Goal: Task Accomplishment & Management: Manage account settings

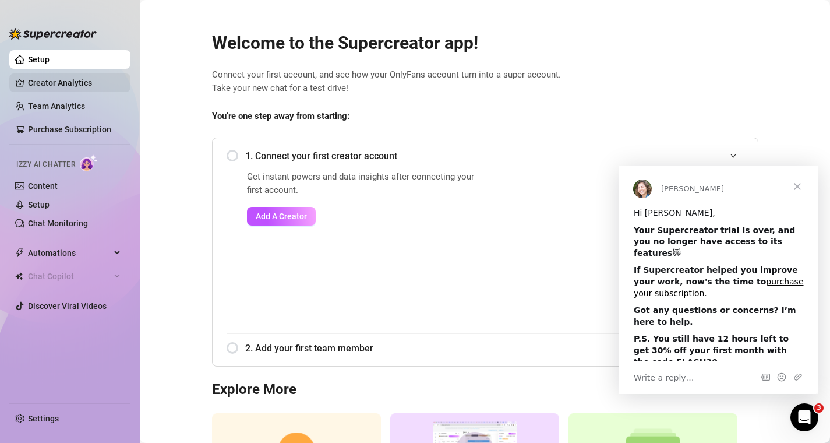
click at [61, 82] on link "Creator Analytics" at bounding box center [74, 82] width 93 height 19
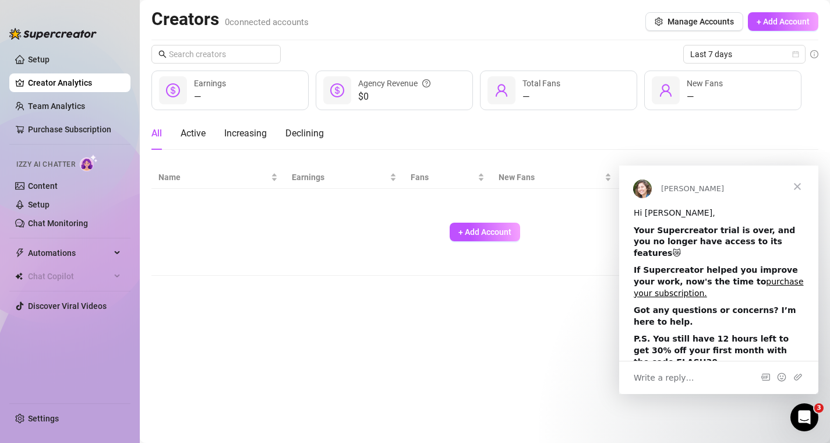
click at [797, 183] on span "Close" at bounding box center [798, 186] width 42 height 42
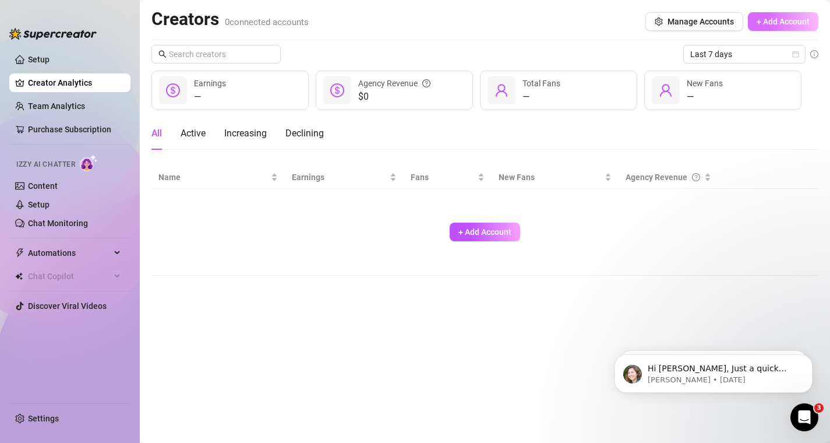
click at [778, 21] on span "+ Add Account" at bounding box center [783, 21] width 53 height 9
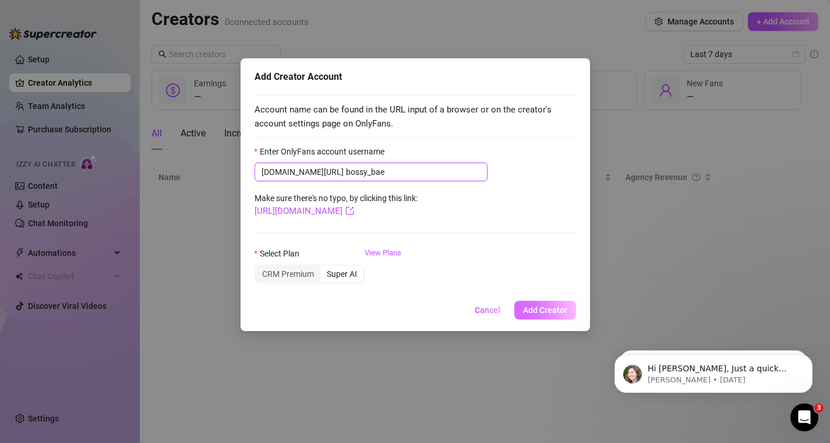
type input "bossy_bae"
click at [526, 319] on button "Add Creator" at bounding box center [546, 310] width 62 height 19
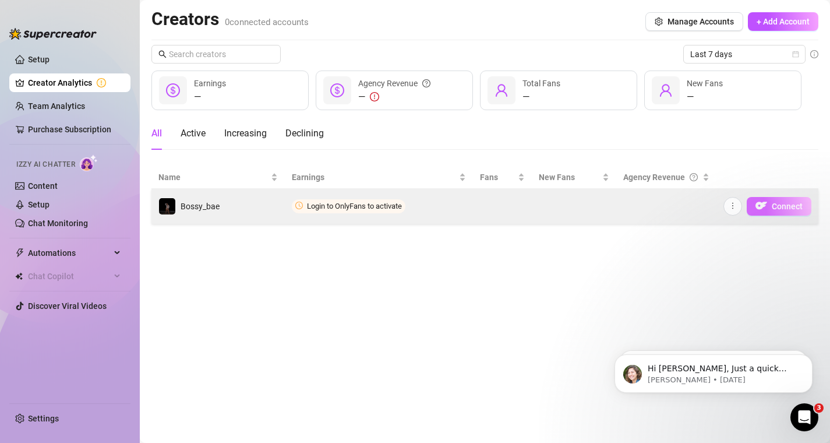
click at [790, 207] on span "Connect" at bounding box center [787, 206] width 31 height 9
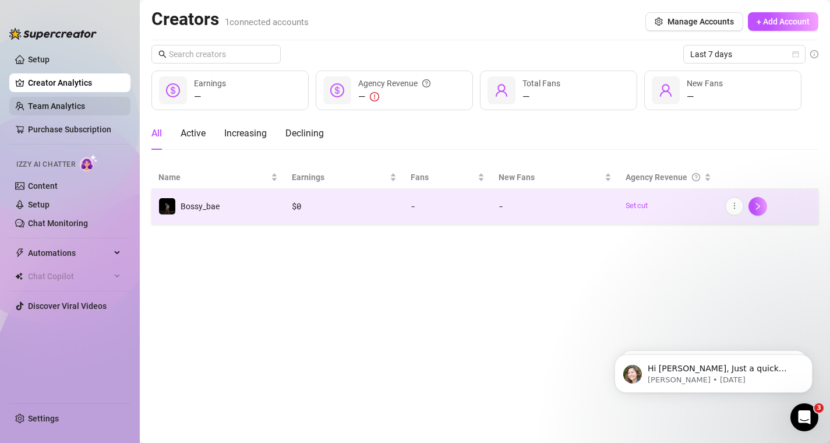
click at [76, 105] on link "Team Analytics" at bounding box center [56, 105] width 57 height 9
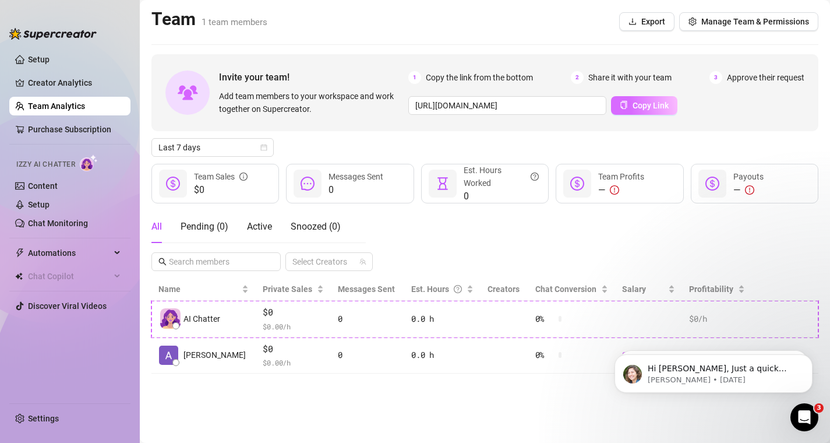
click at [665, 103] on span "Copy Link" at bounding box center [651, 105] width 36 height 9
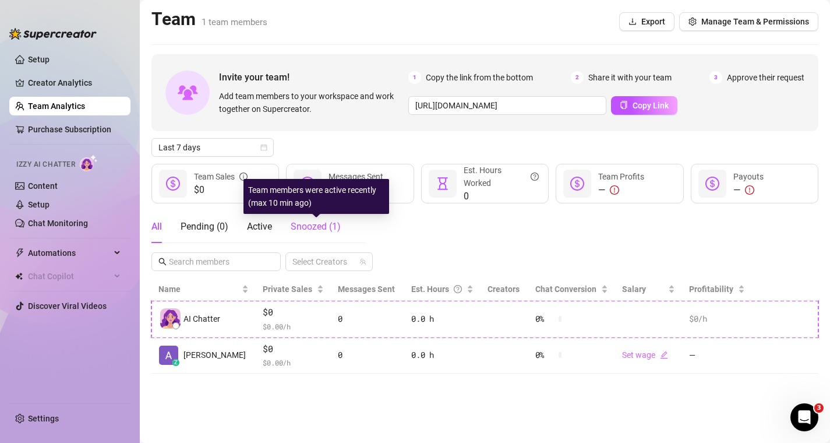
click at [315, 223] on span "Snoozed ( 1 )" at bounding box center [316, 226] width 50 height 11
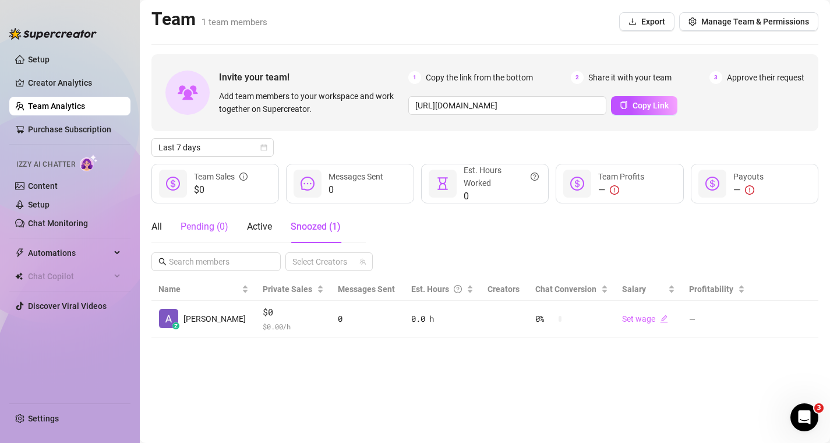
click at [198, 226] on div "Pending ( 0 )" at bounding box center [205, 227] width 48 height 14
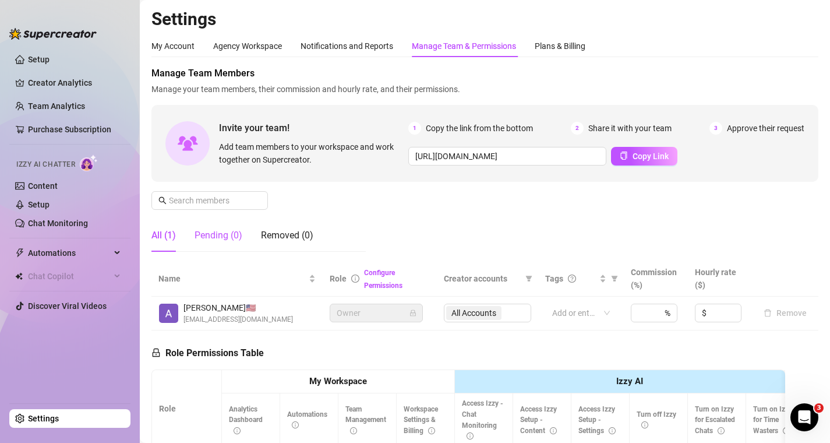
click at [215, 234] on div "Pending (0)" at bounding box center [219, 235] width 48 height 14
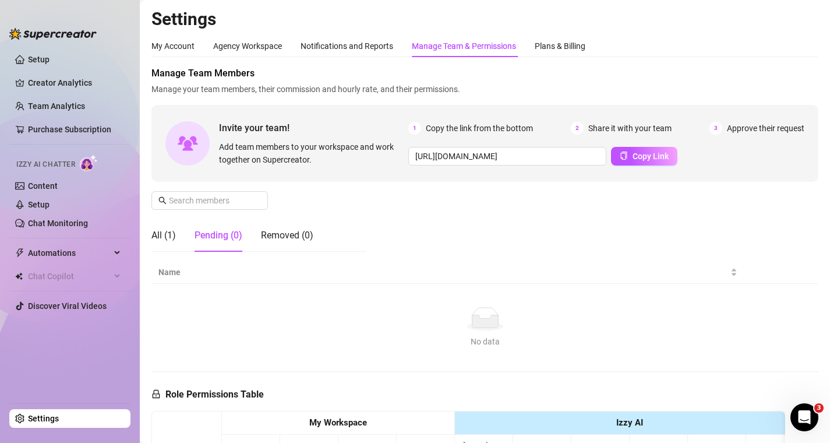
click at [215, 234] on div "Pending (0)" at bounding box center [219, 235] width 48 height 14
click at [161, 235] on div "All (1)" at bounding box center [164, 235] width 24 height 14
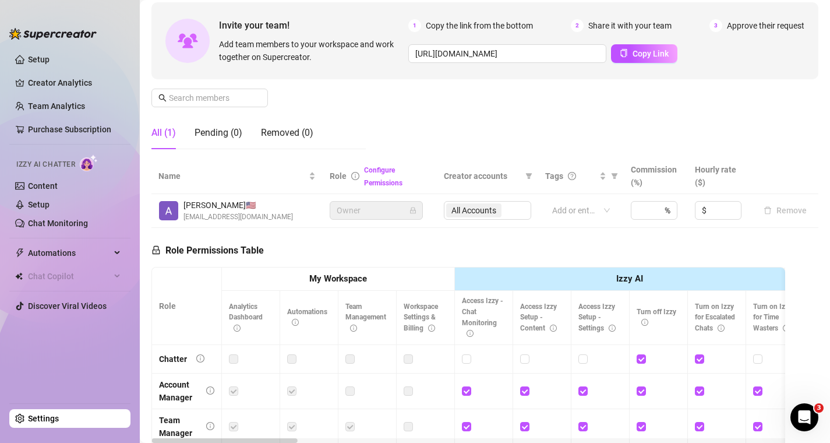
scroll to position [100, 0]
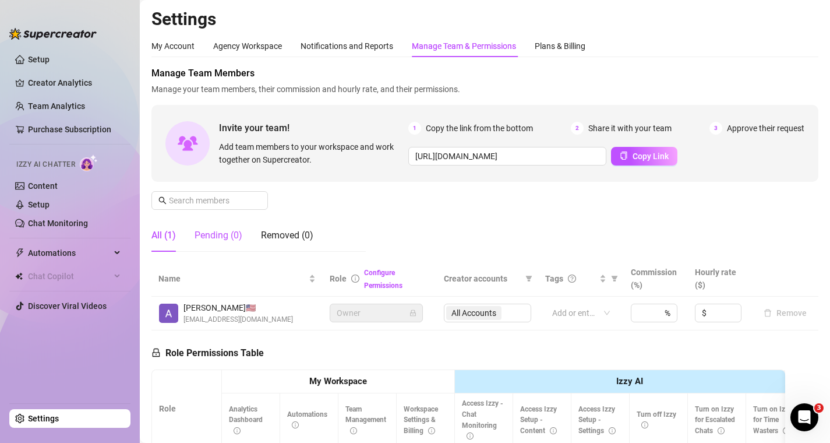
click at [228, 231] on div "Pending (0)" at bounding box center [219, 235] width 48 height 14
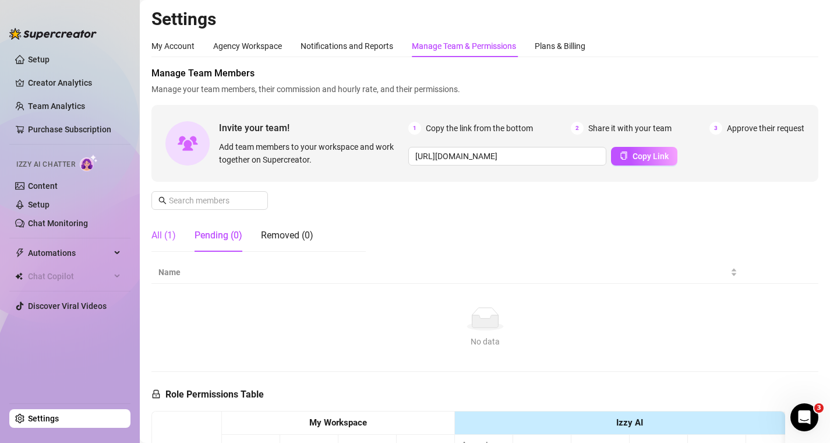
click at [162, 233] on div "All (1)" at bounding box center [164, 235] width 24 height 14
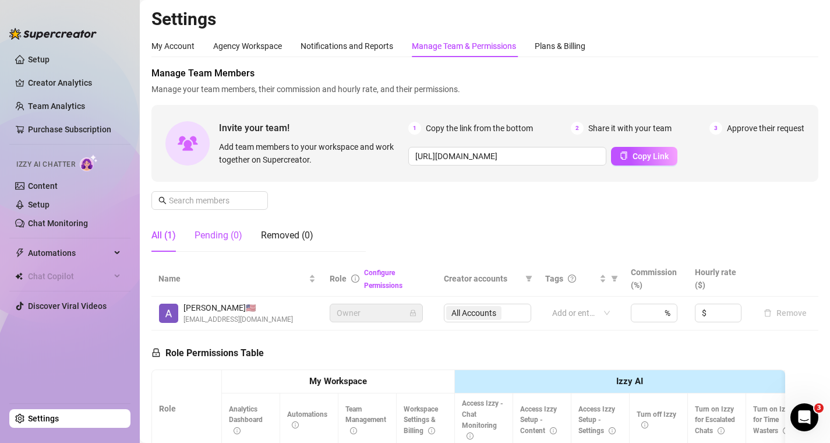
click at [228, 235] on div "Pending (0)" at bounding box center [219, 235] width 48 height 14
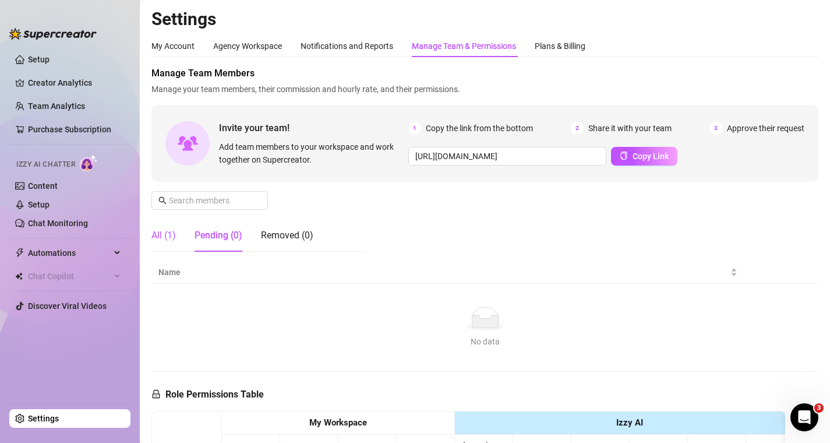
click at [165, 235] on div "All (1)" at bounding box center [164, 235] width 24 height 14
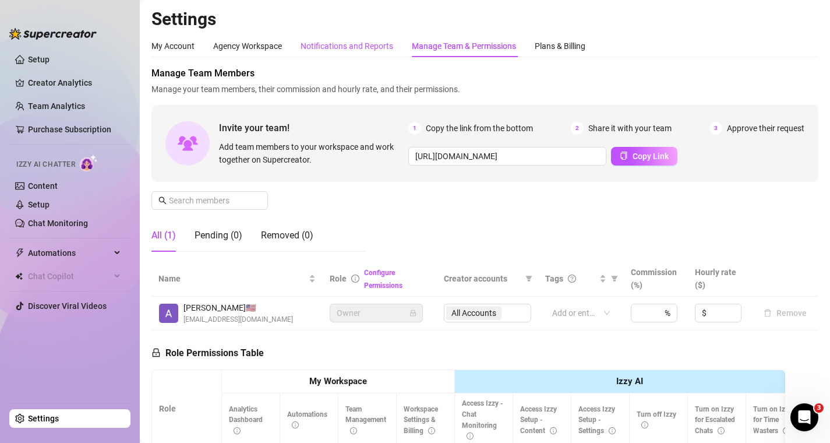
click at [343, 50] on div "Notifications and Reports" at bounding box center [347, 46] width 93 height 13
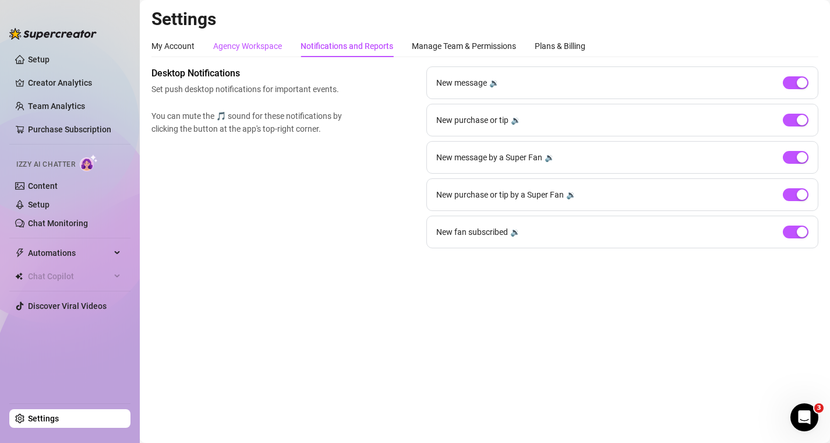
click at [241, 44] on div "Agency Workspace" at bounding box center [247, 46] width 69 height 13
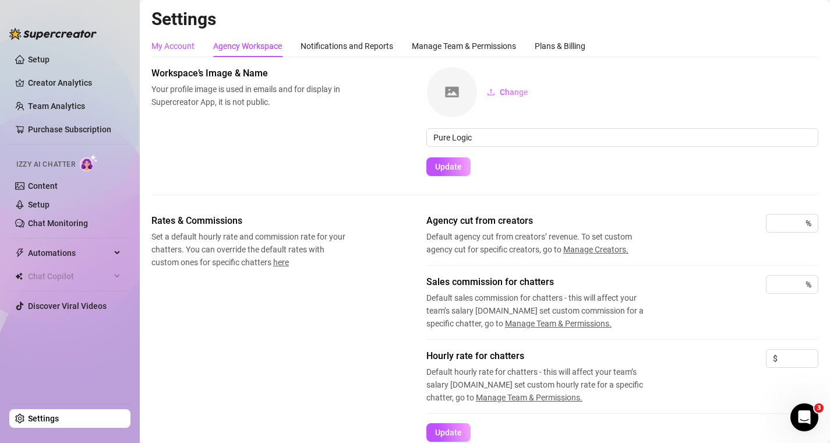
click at [165, 43] on div "My Account" at bounding box center [173, 46] width 43 height 13
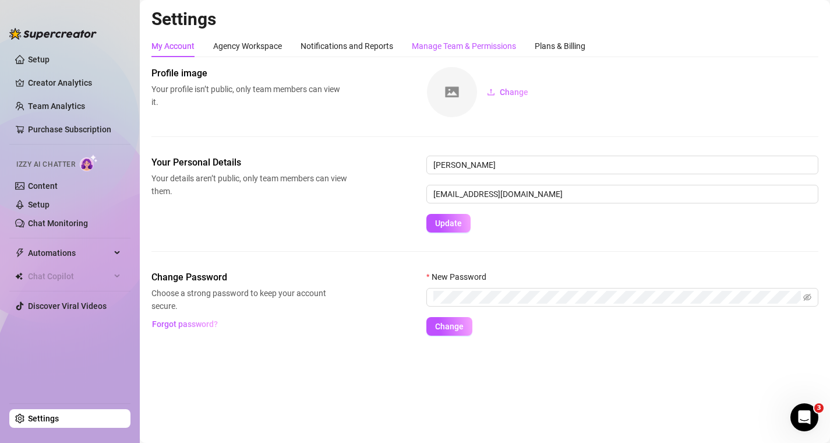
click at [436, 44] on div "Manage Team & Permissions" at bounding box center [464, 46] width 104 height 13
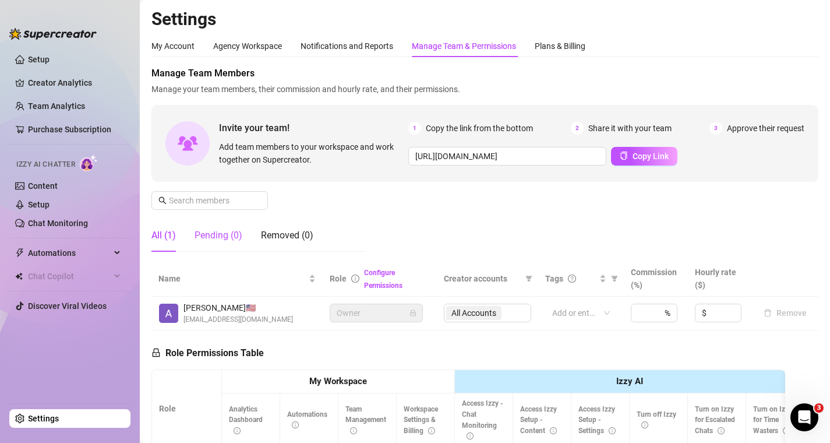
click at [206, 235] on div "Pending (0)" at bounding box center [219, 235] width 48 height 14
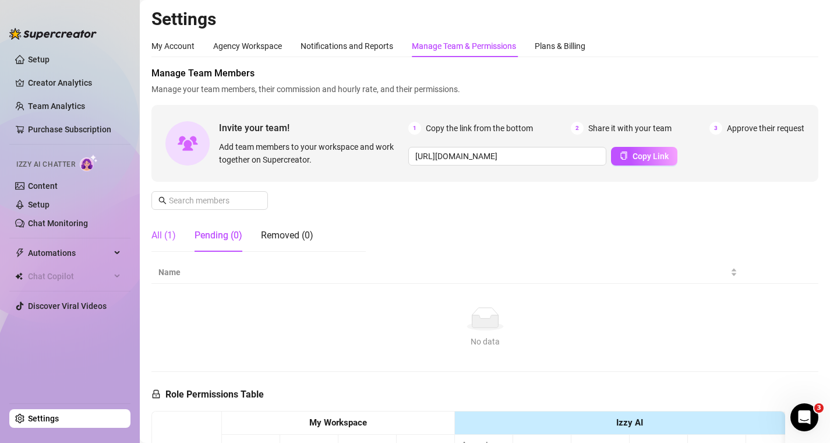
click at [168, 232] on div "All (1)" at bounding box center [164, 235] width 24 height 14
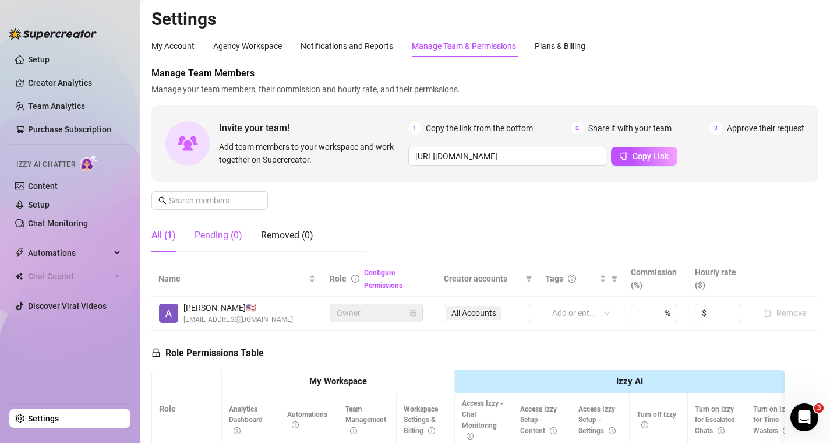
click at [222, 235] on div "Pending (0)" at bounding box center [219, 235] width 48 height 14
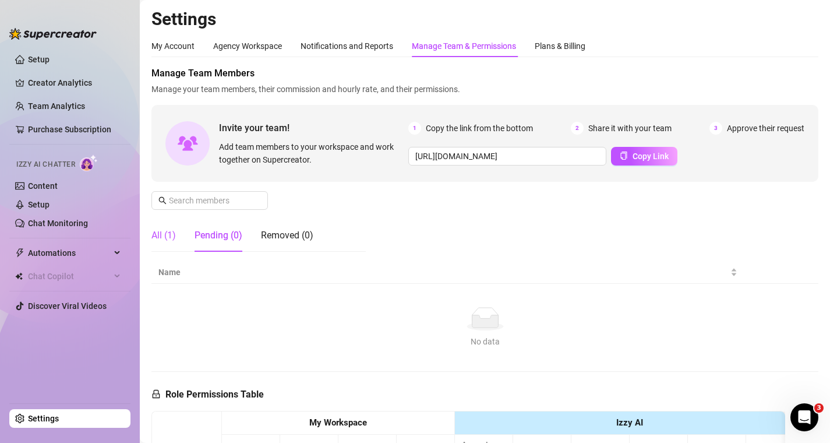
click at [174, 233] on div "All (1)" at bounding box center [164, 235] width 24 height 14
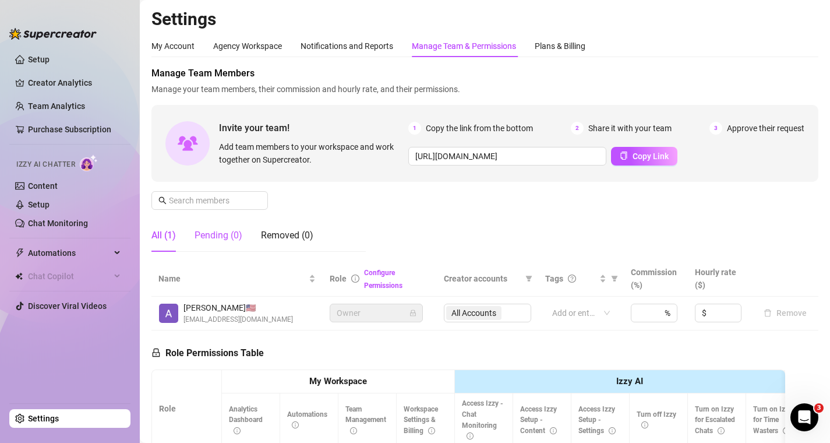
click at [215, 232] on div "Pending (0)" at bounding box center [219, 235] width 48 height 14
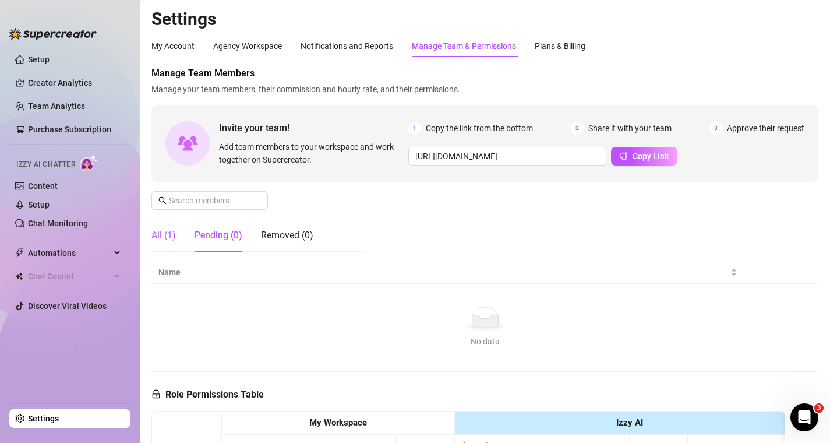
click at [156, 235] on div "All (1)" at bounding box center [164, 235] width 24 height 14
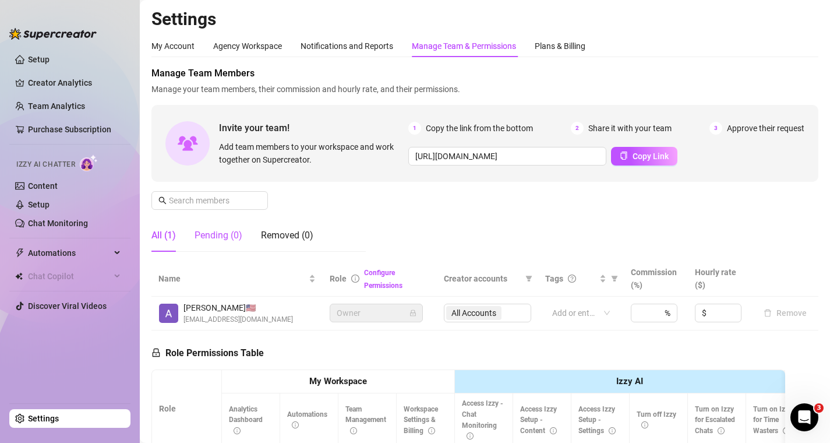
click at [214, 241] on div "Pending (0)" at bounding box center [219, 235] width 48 height 14
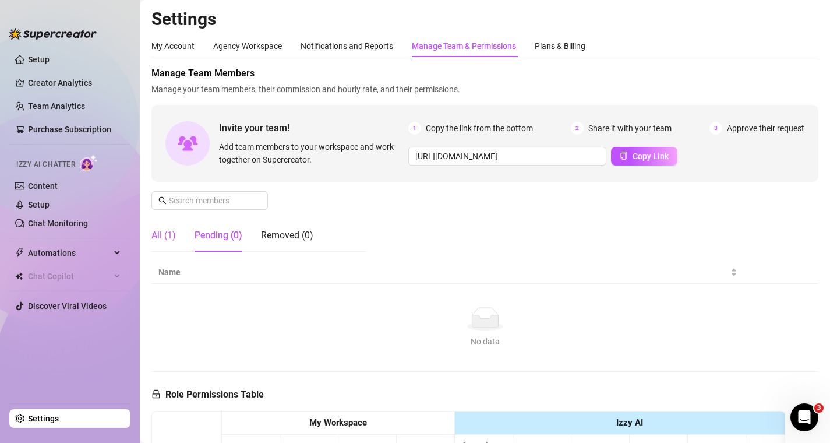
click at [165, 235] on div "All (1)" at bounding box center [164, 235] width 24 height 14
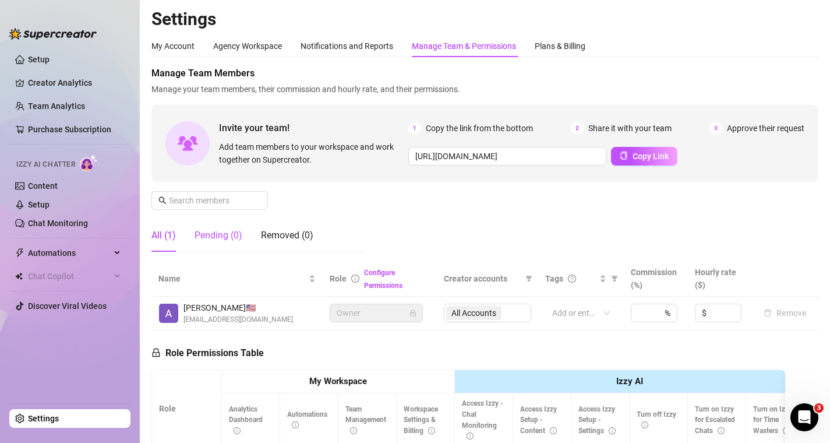
click at [210, 230] on div "Pending (0)" at bounding box center [219, 235] width 48 height 14
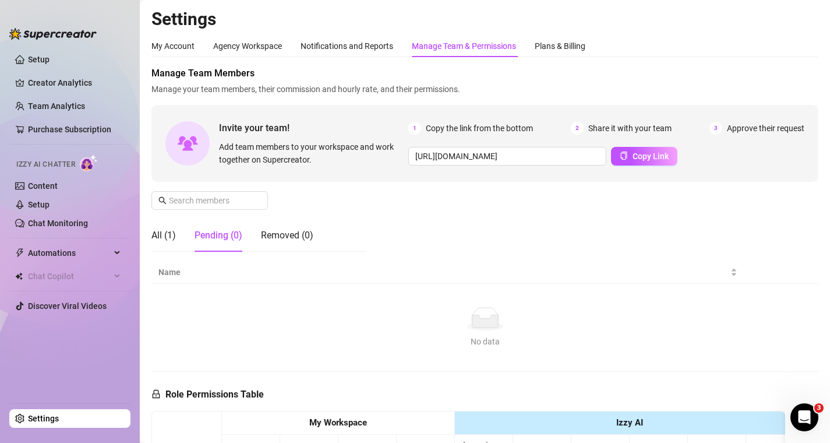
click at [210, 230] on div "Pending (0)" at bounding box center [219, 235] width 48 height 14
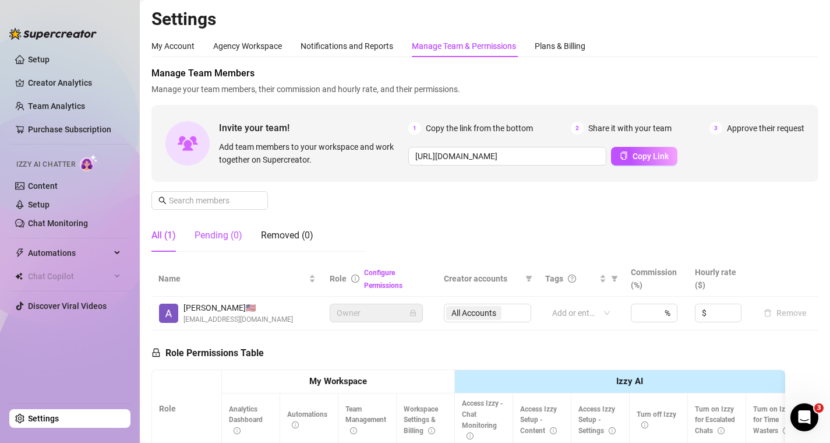
click at [228, 236] on div "Pending (0)" at bounding box center [219, 235] width 48 height 14
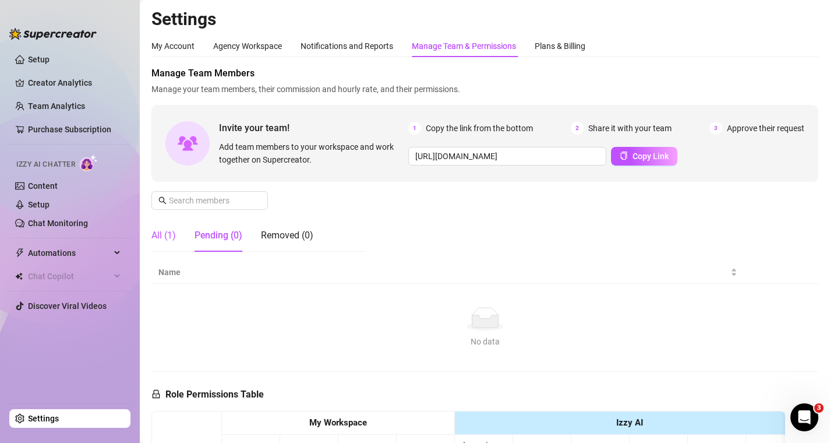
click at [172, 237] on div "All (1)" at bounding box center [164, 235] width 24 height 14
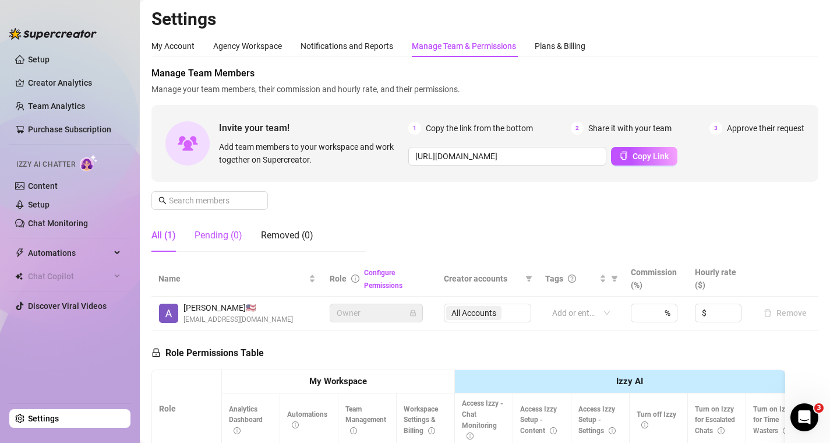
click at [209, 235] on div "Pending (0)" at bounding box center [219, 235] width 48 height 14
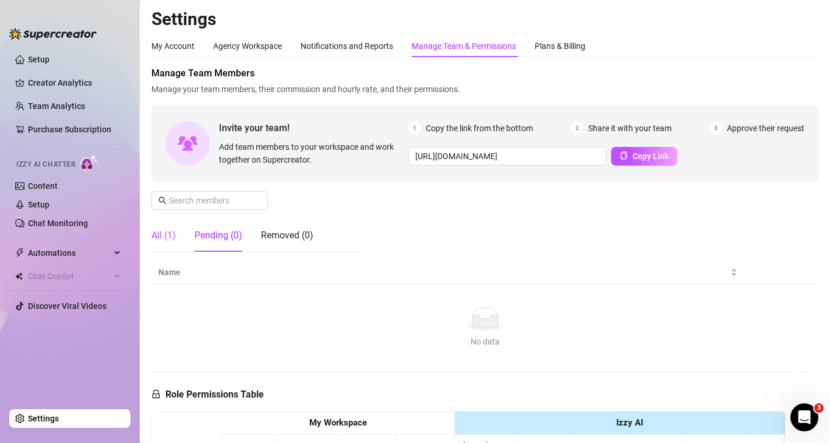
click at [164, 235] on div "All (1)" at bounding box center [164, 235] width 24 height 14
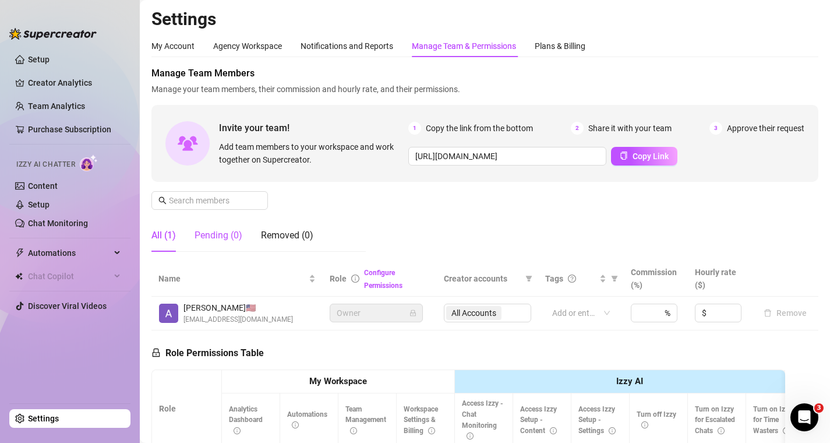
click at [220, 235] on div "Pending (0)" at bounding box center [219, 235] width 48 height 14
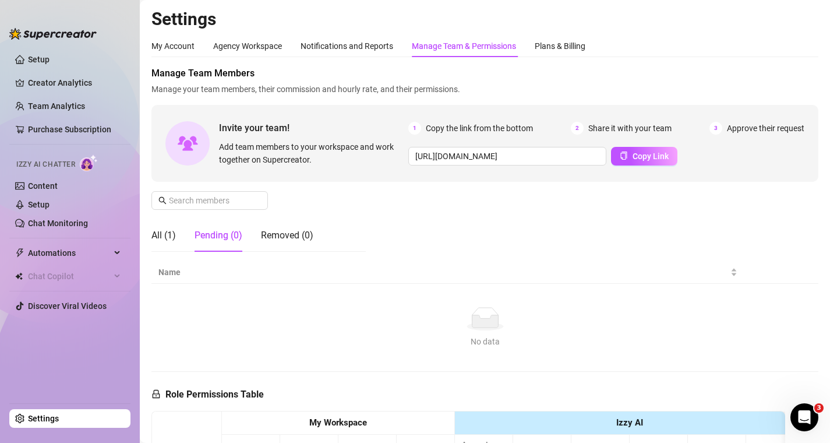
click at [220, 235] on div "Pending (0)" at bounding box center [219, 235] width 48 height 14
click at [164, 235] on div "All (1)" at bounding box center [164, 235] width 24 height 14
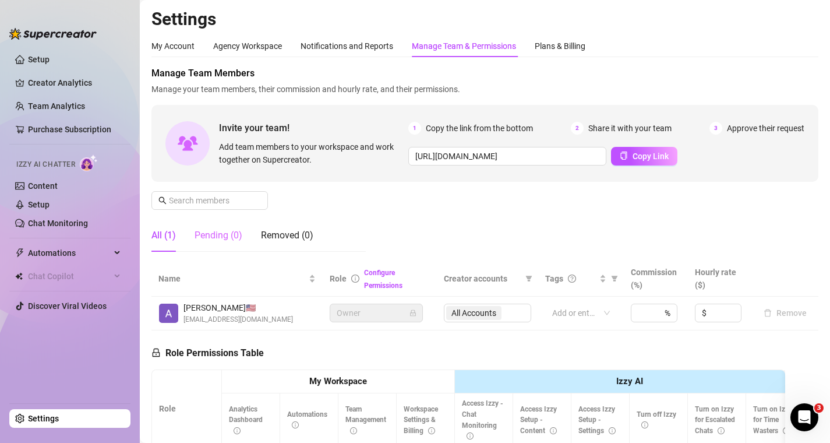
click at [234, 242] on div "Pending (0)" at bounding box center [219, 235] width 48 height 33
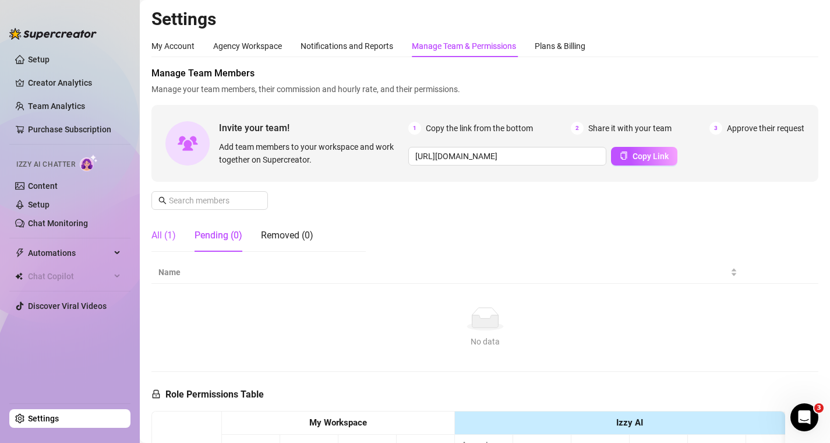
click at [163, 234] on div "All (1)" at bounding box center [164, 235] width 24 height 14
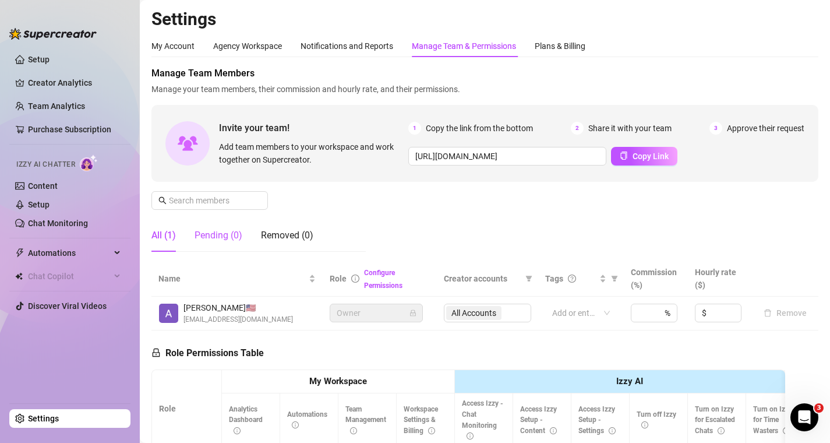
click at [233, 239] on div "Pending (0)" at bounding box center [219, 235] width 48 height 14
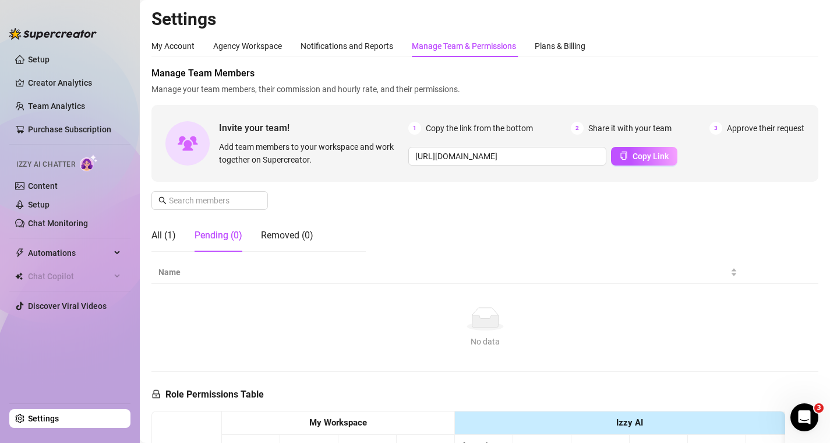
click at [233, 239] on div "Pending (0)" at bounding box center [219, 235] width 48 height 14
click at [158, 237] on div "All (1)" at bounding box center [164, 235] width 24 height 14
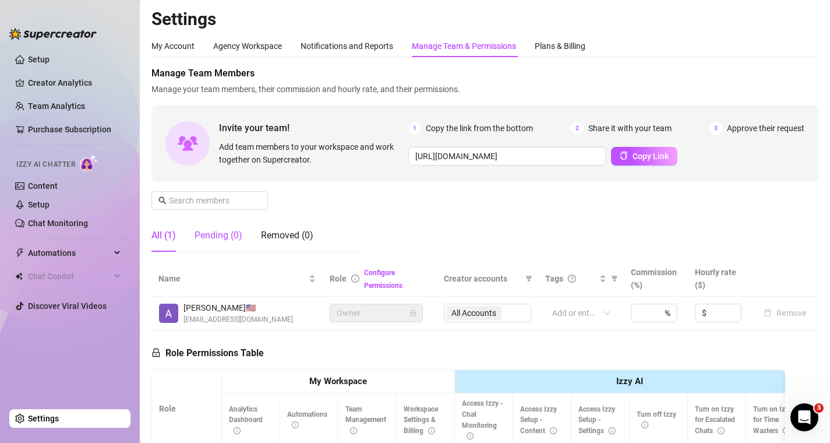
click at [224, 237] on div "Pending (0)" at bounding box center [219, 235] width 48 height 14
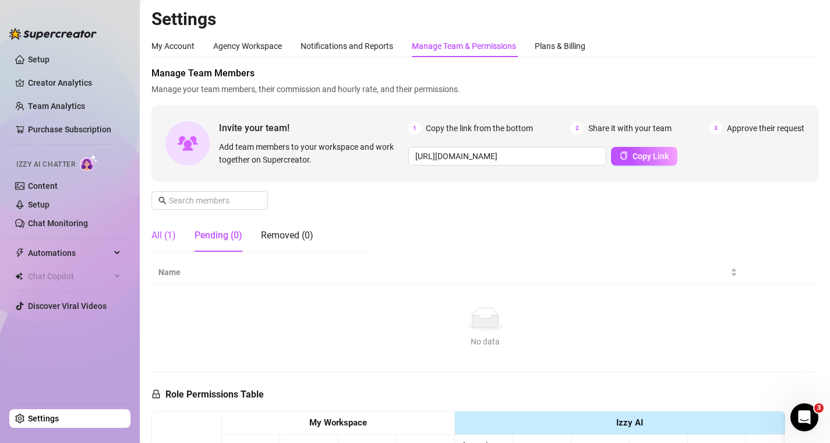
click at [170, 237] on div "All (1)" at bounding box center [164, 235] width 24 height 14
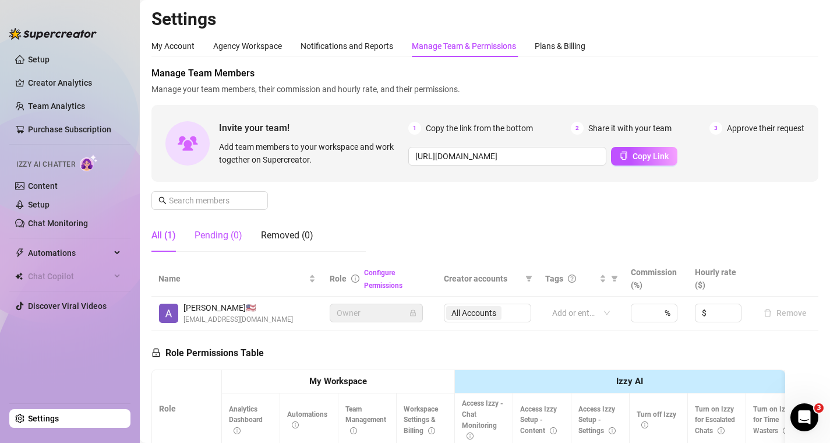
click at [221, 238] on div "Pending (0)" at bounding box center [219, 235] width 48 height 14
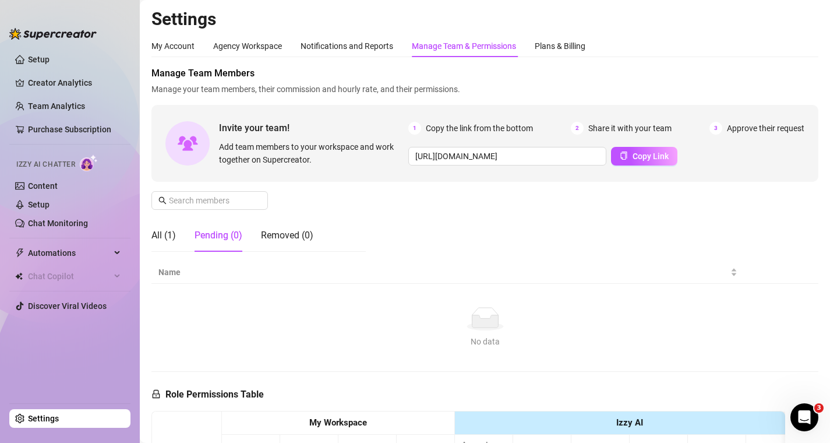
click at [176, 237] on div "All (1) Pending (0) Removed (0)" at bounding box center [233, 235] width 162 height 33
click at [166, 233] on div "All (1)" at bounding box center [164, 235] width 24 height 14
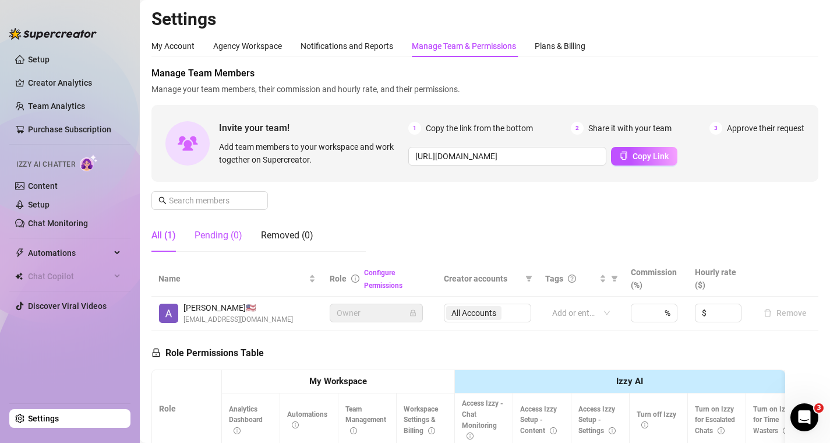
click at [230, 234] on div "Pending (0)" at bounding box center [219, 235] width 48 height 14
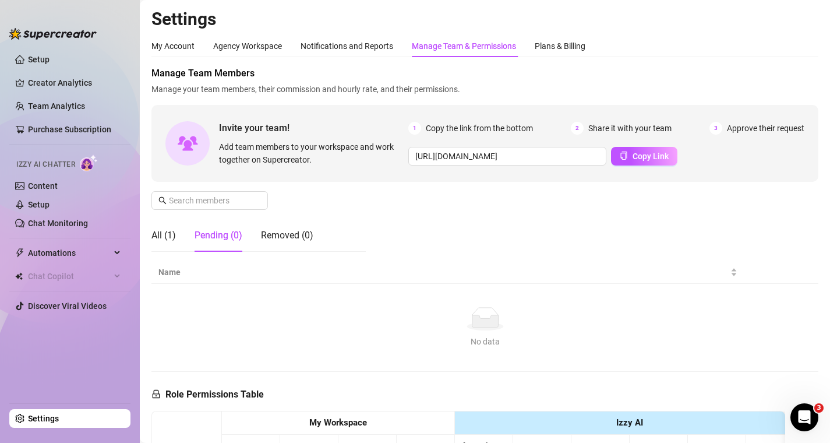
click at [230, 234] on div "Pending (0)" at bounding box center [219, 235] width 48 height 14
click at [169, 235] on div "All (1)" at bounding box center [164, 235] width 24 height 14
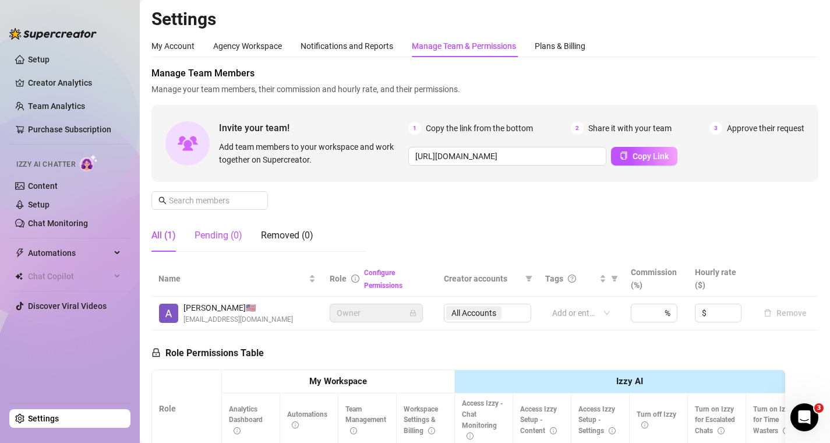
click at [223, 241] on div "Pending (0)" at bounding box center [219, 235] width 48 height 14
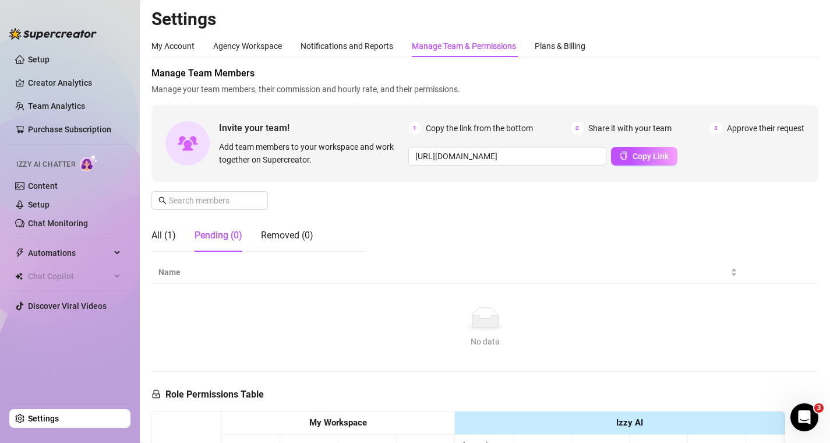
click at [223, 241] on div "Pending (0)" at bounding box center [219, 235] width 48 height 14
click at [155, 235] on div "All (1)" at bounding box center [164, 235] width 24 height 14
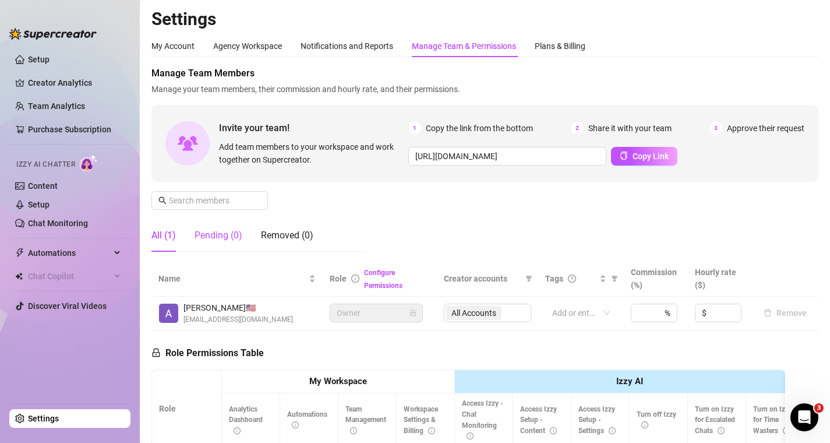
click at [223, 231] on div "Pending (0)" at bounding box center [219, 235] width 48 height 14
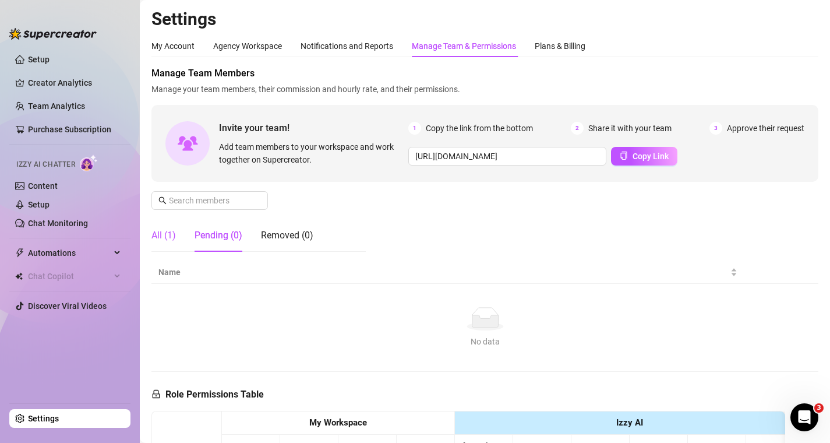
click at [170, 233] on div "All (1)" at bounding box center [164, 235] width 24 height 14
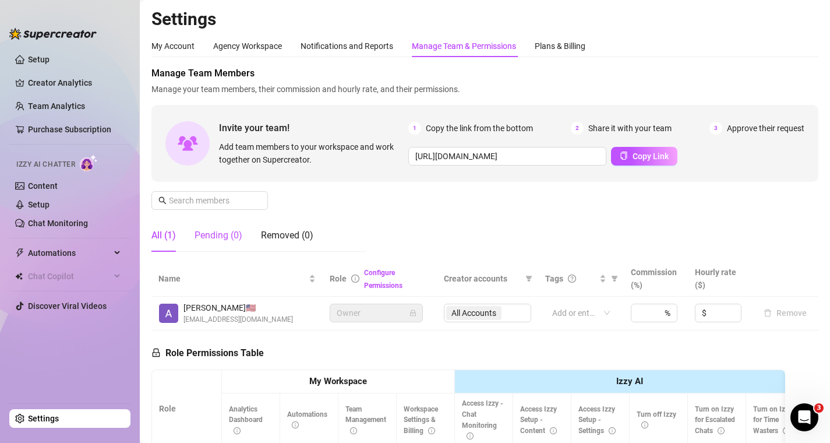
click at [199, 235] on div "Pending (0)" at bounding box center [219, 235] width 48 height 14
click at [231, 239] on div "Pending (0)" at bounding box center [219, 235] width 48 height 14
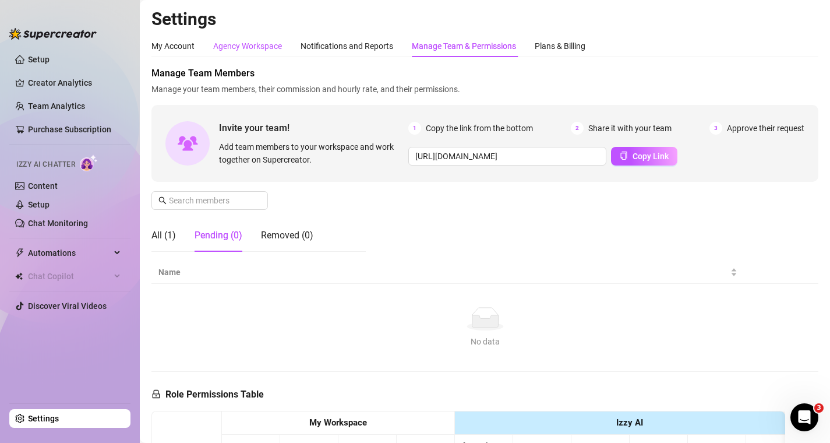
click at [237, 52] on div "Agency Workspace" at bounding box center [247, 46] width 69 height 13
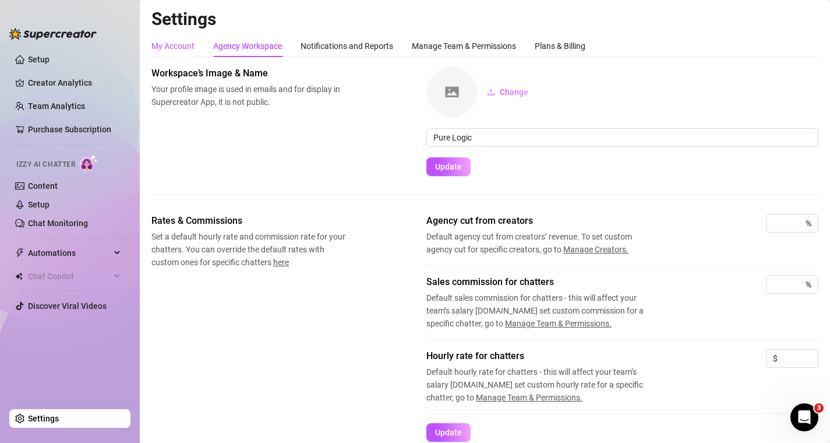
click at [181, 41] on div "My Account" at bounding box center [173, 46] width 43 height 13
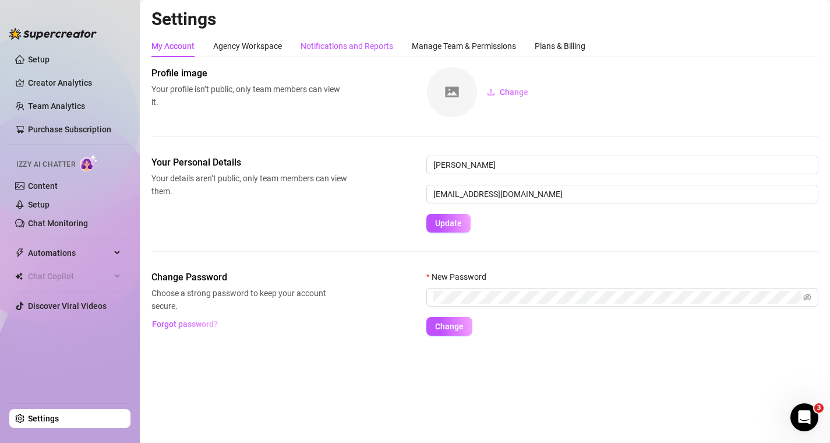
click at [346, 45] on div "Notifications and Reports" at bounding box center [347, 46] width 93 height 13
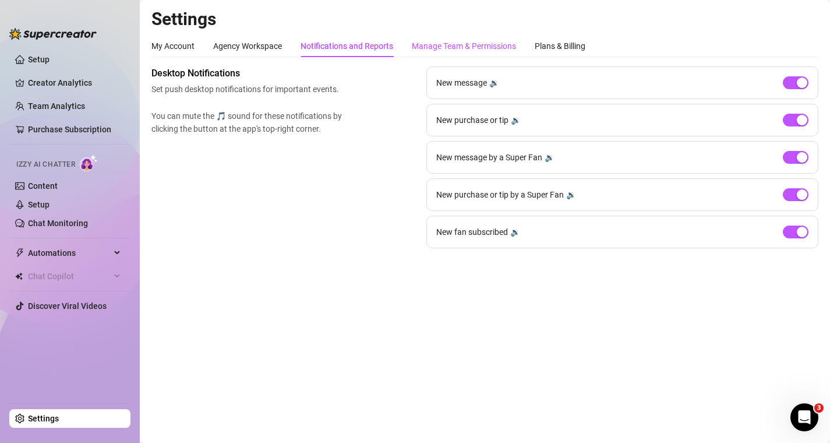
click at [443, 43] on div "Manage Team & Permissions" at bounding box center [464, 46] width 104 height 13
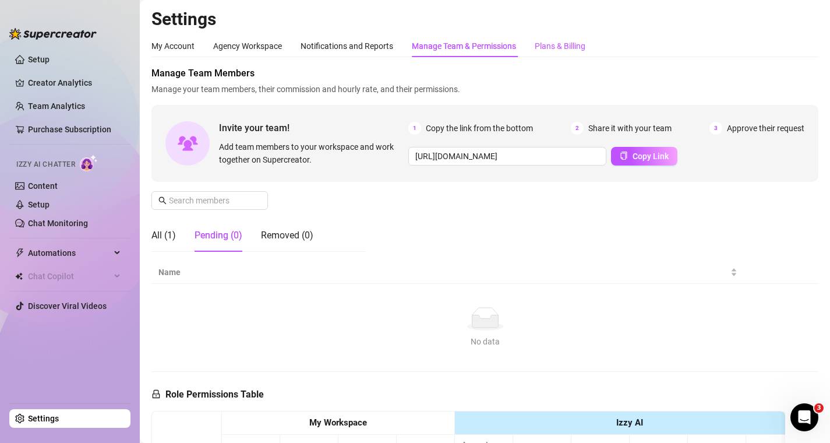
click at [551, 51] on div "Plans & Billing" at bounding box center [560, 46] width 51 height 13
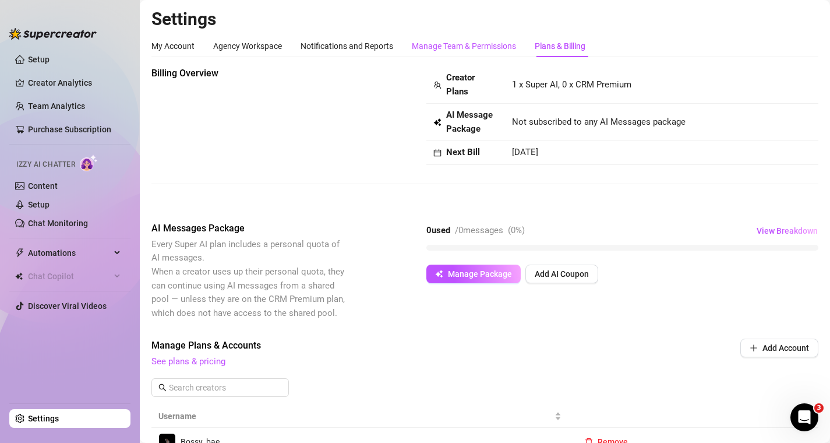
click at [492, 45] on div "Manage Team & Permissions" at bounding box center [464, 46] width 104 height 13
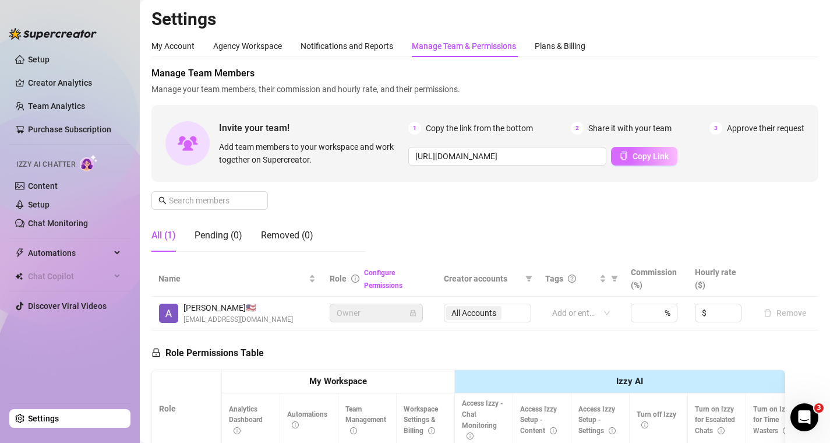
click at [657, 163] on button "Copy Link" at bounding box center [644, 156] width 66 height 19
click at [238, 238] on div "Pending (0)" at bounding box center [219, 235] width 48 height 14
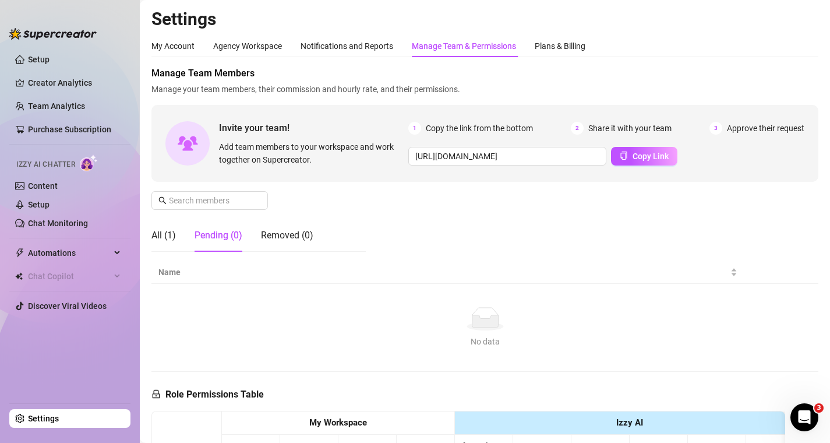
click at [238, 238] on div "Pending (0)" at bounding box center [219, 235] width 48 height 14
click at [161, 235] on div "All (1)" at bounding box center [164, 235] width 24 height 14
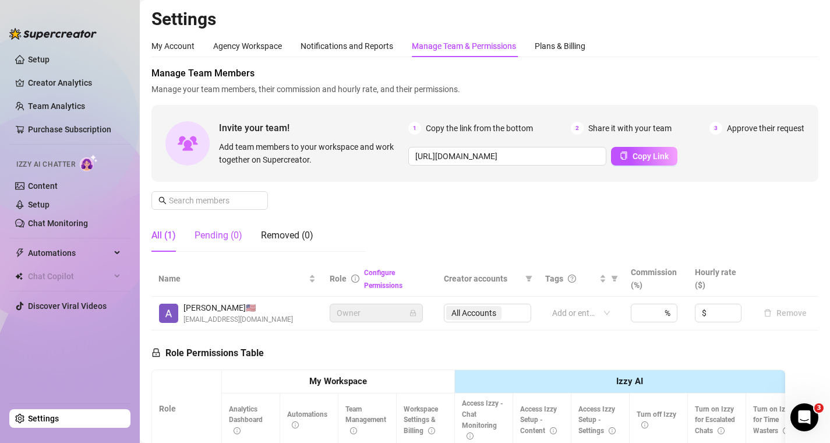
click at [209, 237] on div "Pending (0)" at bounding box center [219, 235] width 48 height 14
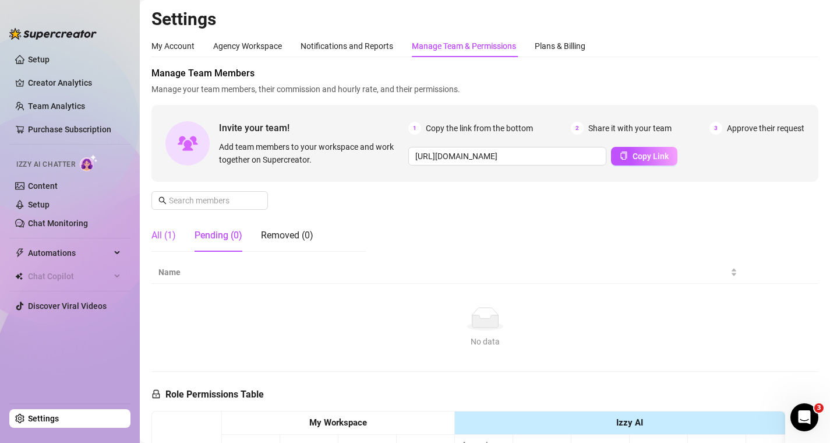
click at [157, 234] on div "All (1)" at bounding box center [164, 235] width 24 height 14
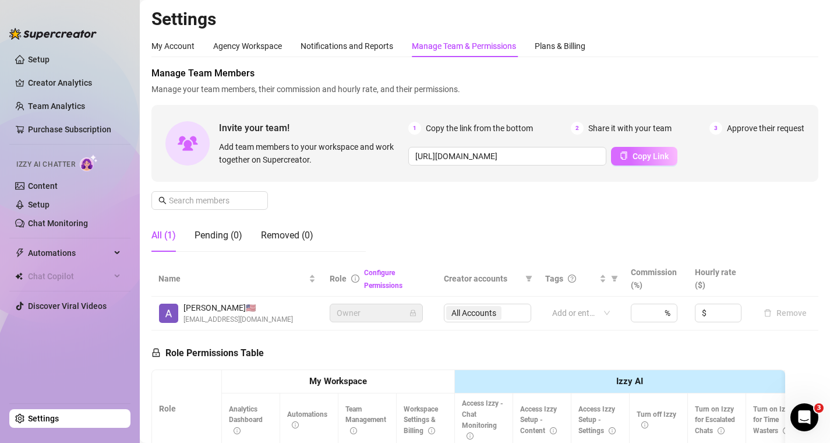
click at [648, 154] on span "Copy Link" at bounding box center [651, 156] width 36 height 9
click at [658, 156] on span "Copy Link" at bounding box center [651, 156] width 36 height 9
click at [633, 155] on span "Copy Link" at bounding box center [651, 156] width 36 height 9
click at [227, 239] on div "Pending (0)" at bounding box center [219, 235] width 48 height 14
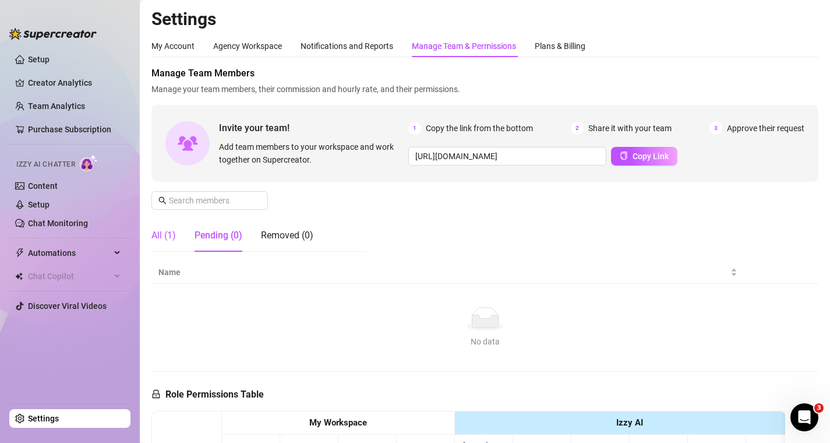
click at [170, 234] on div "All (1)" at bounding box center [164, 235] width 24 height 14
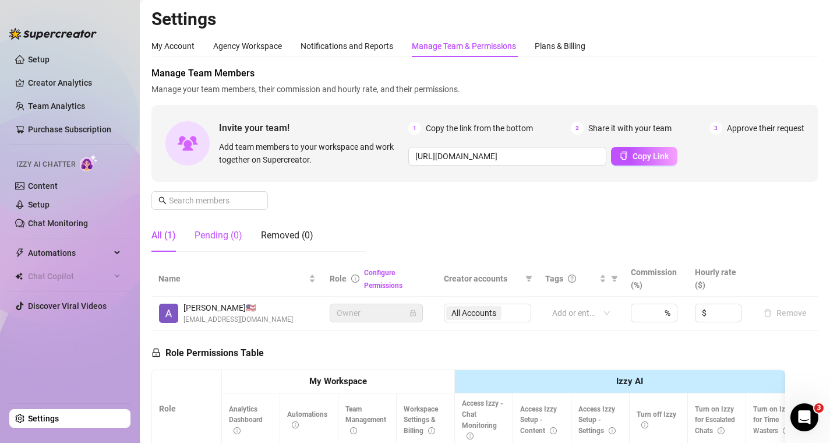
click at [219, 238] on div "Pending (0)" at bounding box center [219, 235] width 48 height 14
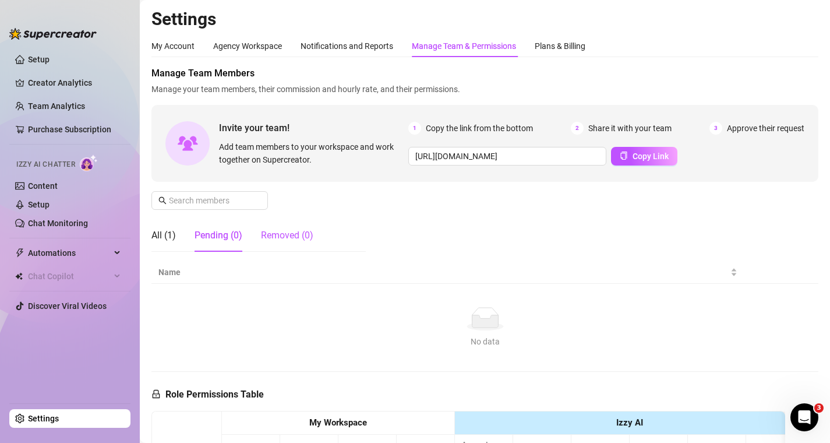
click at [284, 237] on div "Removed (0)" at bounding box center [287, 235] width 52 height 14
click at [224, 237] on div "Pending (0)" at bounding box center [219, 235] width 48 height 14
click at [162, 235] on div "All (1)" at bounding box center [164, 235] width 24 height 14
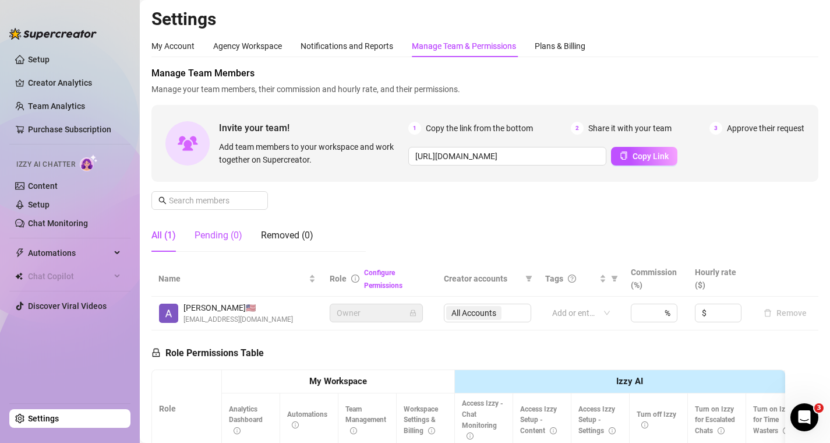
click at [217, 235] on div "Pending (0)" at bounding box center [219, 235] width 48 height 14
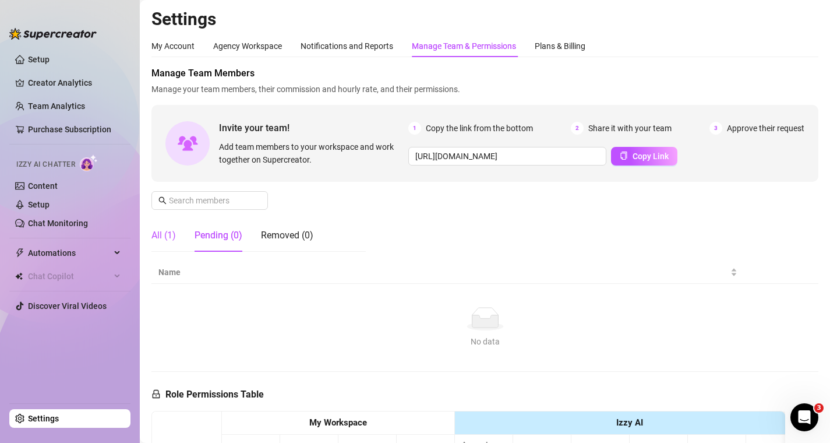
click at [163, 231] on div "All (1)" at bounding box center [164, 235] width 24 height 14
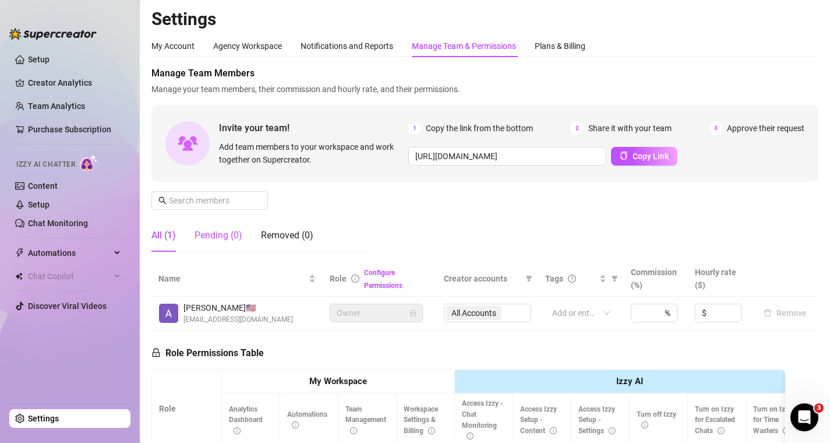
click at [222, 240] on div "Pending (0)" at bounding box center [219, 235] width 48 height 14
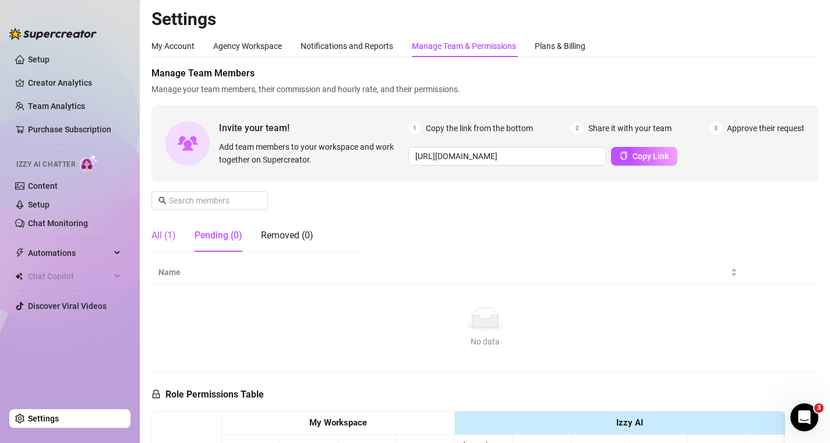
click at [164, 230] on div "All (1)" at bounding box center [164, 235] width 24 height 14
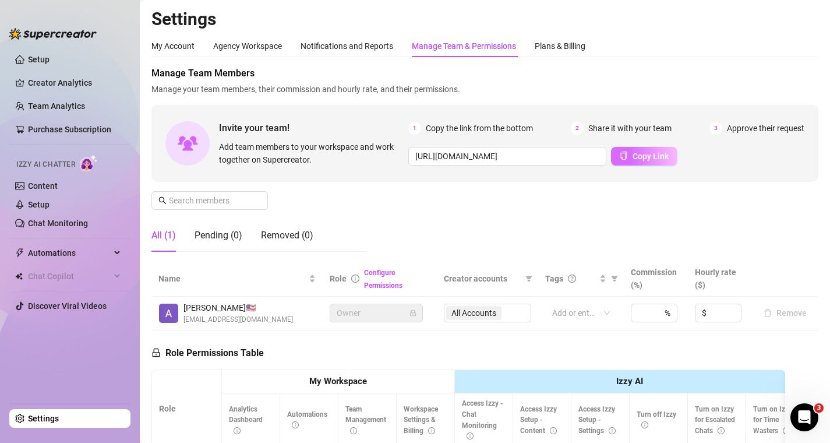
click at [644, 161] on button "Copy Link" at bounding box center [644, 156] width 66 height 19
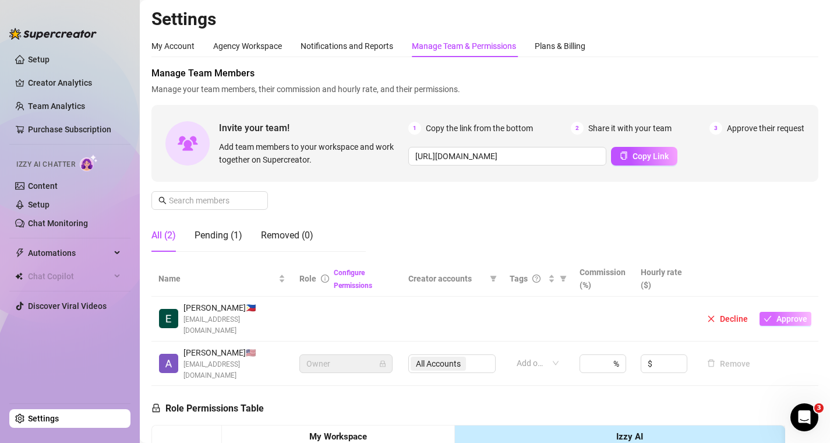
click at [794, 318] on span "Approve" at bounding box center [792, 318] width 31 height 9
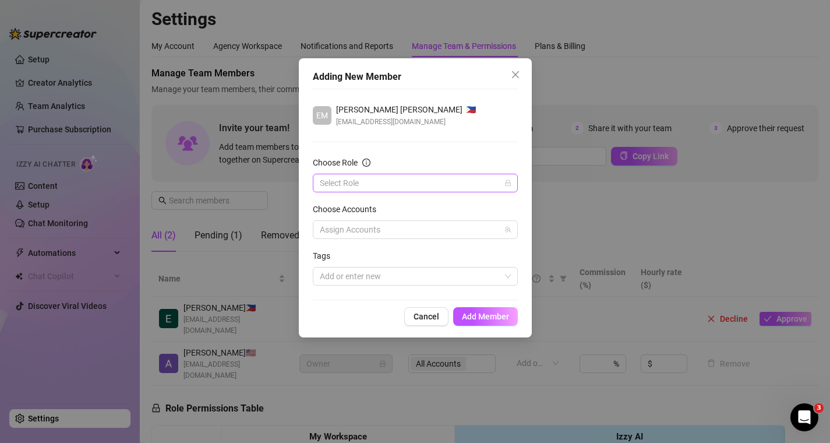
click at [463, 184] on input "Choose Role" at bounding box center [410, 182] width 181 height 17
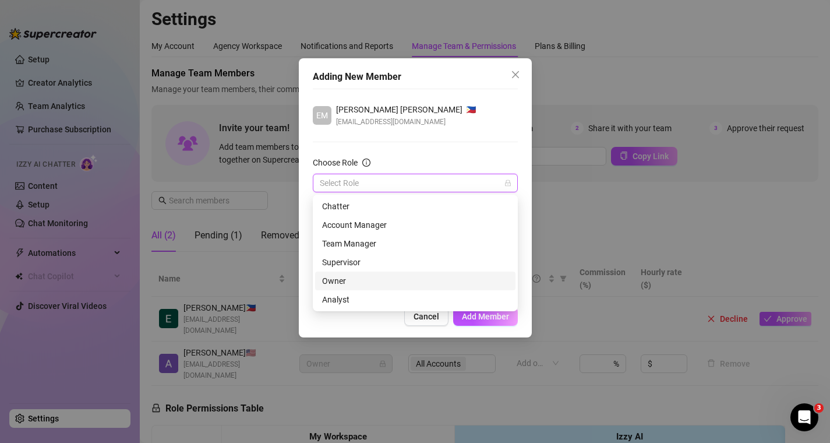
click at [366, 281] on div "Owner" at bounding box center [415, 280] width 186 height 13
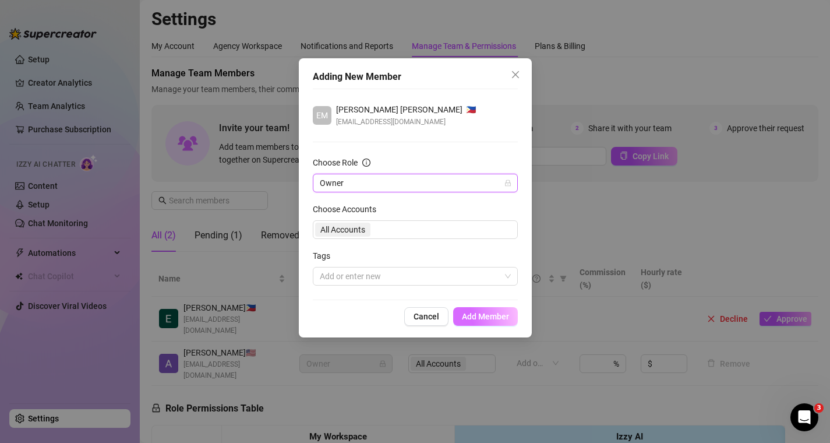
click at [488, 318] on span "Add Member" at bounding box center [485, 316] width 47 height 9
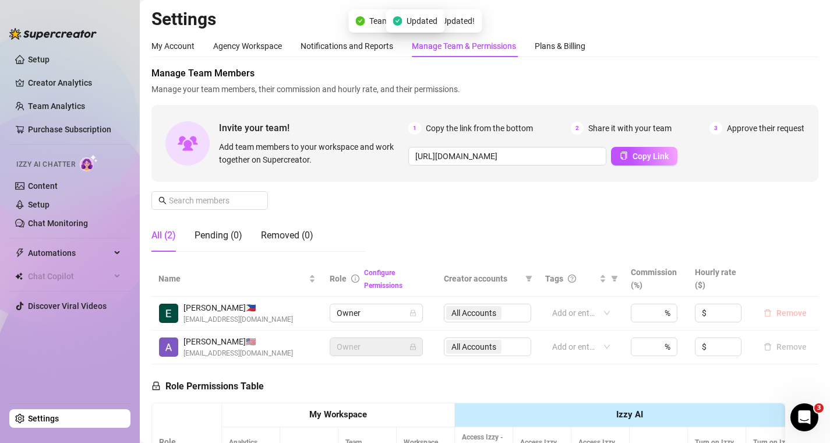
click at [797, 318] on button "Remove" at bounding box center [785, 313] width 52 height 14
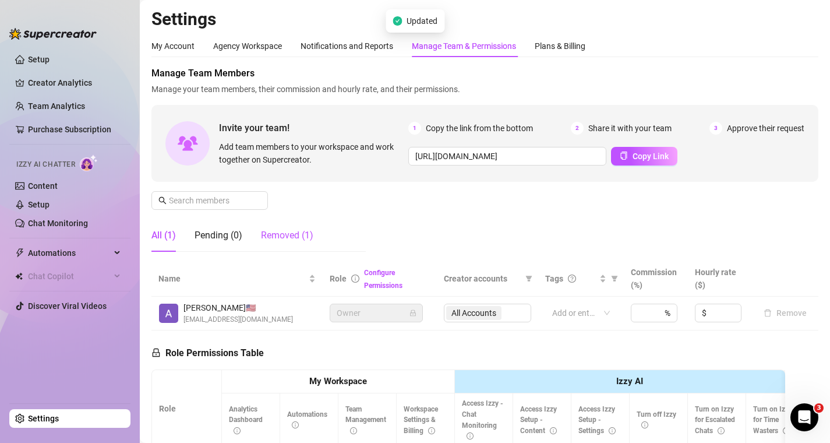
click at [290, 235] on div "Removed (1)" at bounding box center [287, 235] width 52 height 14
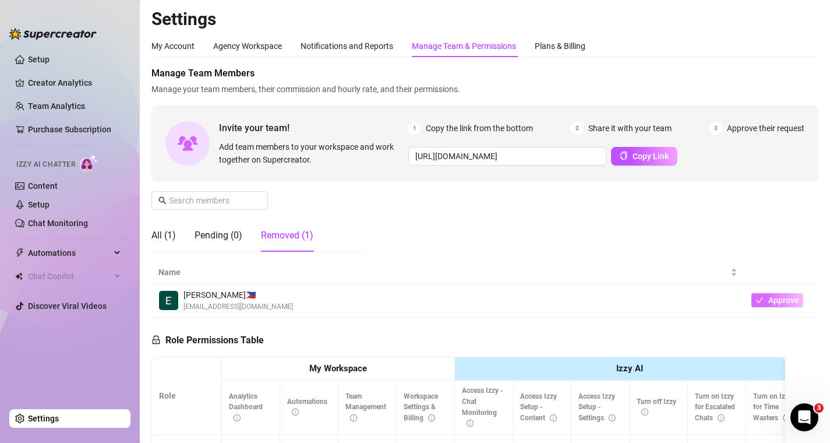
click at [791, 301] on span "Approve" at bounding box center [784, 299] width 31 height 9
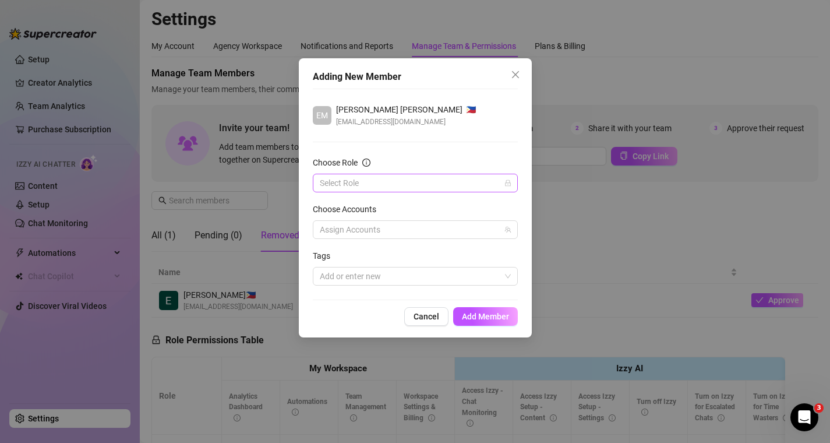
click at [390, 184] on input "Choose Role" at bounding box center [410, 182] width 181 height 17
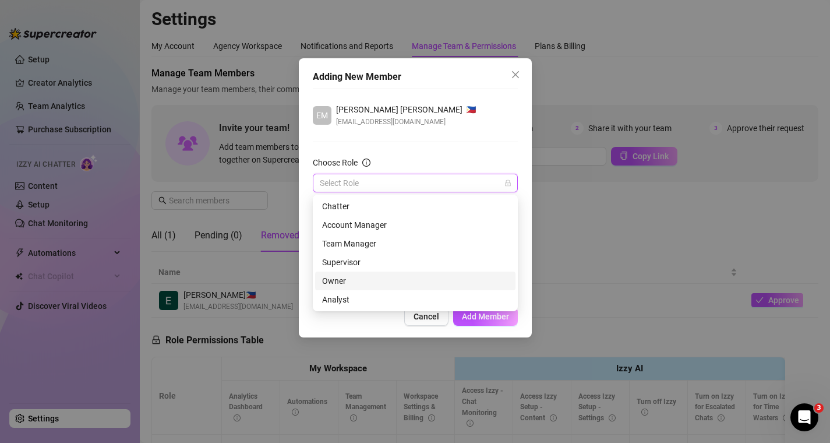
click at [334, 286] on div "Owner" at bounding box center [415, 280] width 186 height 13
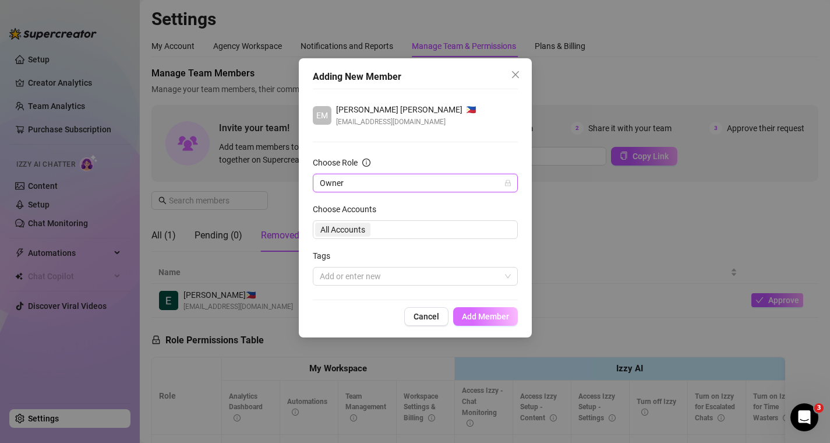
click at [475, 314] on span "Add Member" at bounding box center [485, 316] width 47 height 9
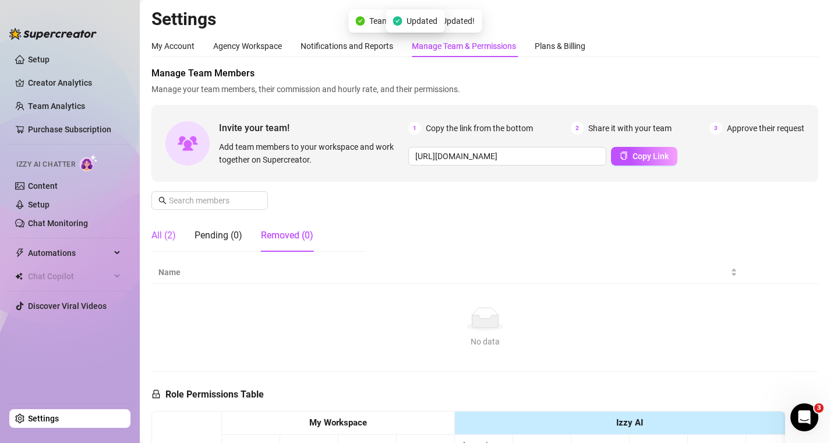
click at [161, 238] on div "All (2)" at bounding box center [164, 235] width 24 height 14
